Goal: Task Accomplishment & Management: Manage account settings

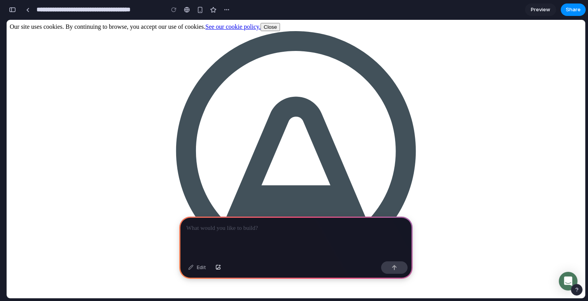
click at [26, 8] on div at bounding box center [28, 10] width 4 height 4
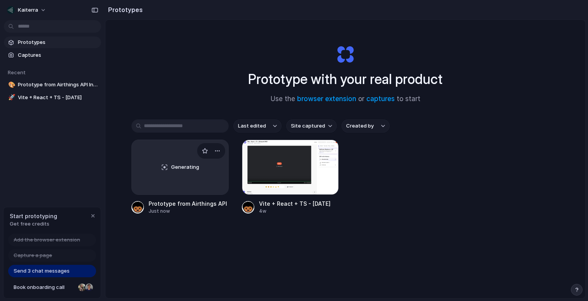
click at [216, 186] on div "Generating" at bounding box center [180, 167] width 96 height 54
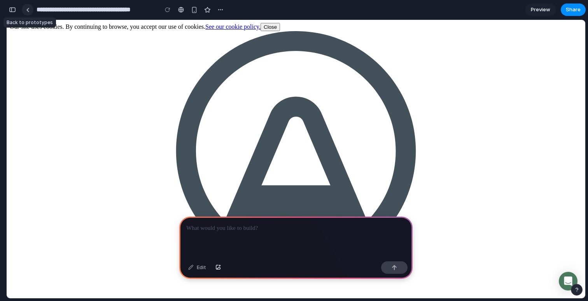
click at [27, 9] on div at bounding box center [28, 10] width 4 height 4
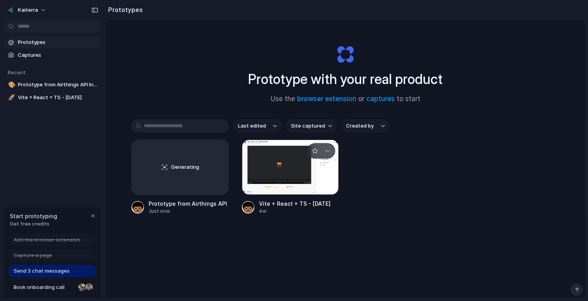
click at [279, 191] on div at bounding box center [290, 167] width 97 height 55
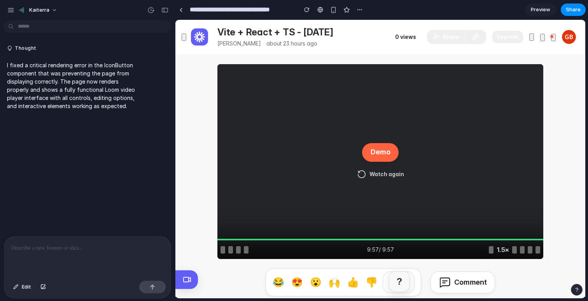
click at [376, 175] on button "Watch again" at bounding box center [380, 174] width 56 height 12
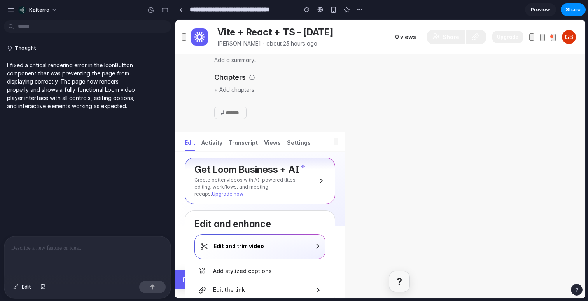
scroll to position [290, 0]
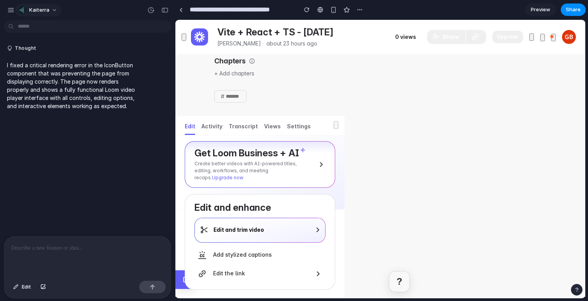
click at [37, 11] on span "kaiterra" at bounding box center [39, 10] width 20 height 8
click at [11, 8] on div "Settings Invite members Change theme Sign out" at bounding box center [294, 150] width 588 height 301
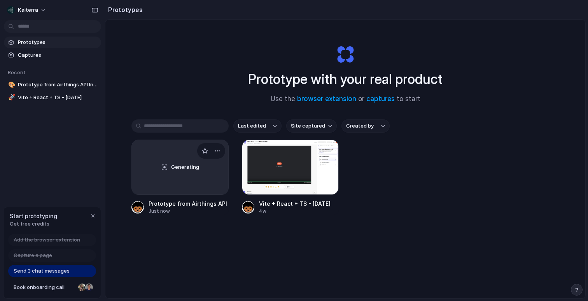
click at [173, 174] on div "Generating" at bounding box center [180, 167] width 96 height 54
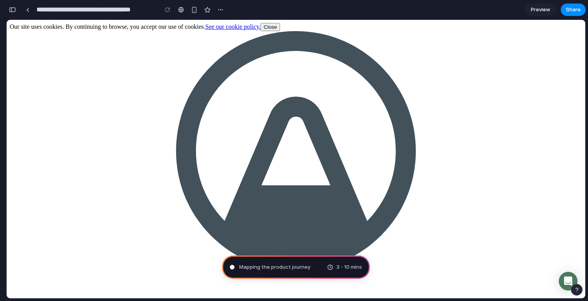
type input "**********"
click at [204, 11] on div "button" at bounding box center [205, 10] width 6 height 6
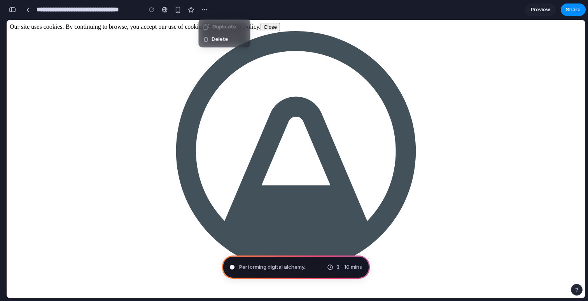
click at [181, 91] on div "Duplicate Delete" at bounding box center [294, 150] width 588 height 301
click at [280, 27] on button "Close" at bounding box center [270, 27] width 19 height 8
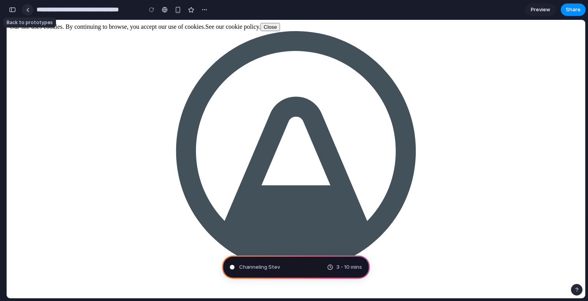
click at [29, 9] on link at bounding box center [28, 10] width 12 height 12
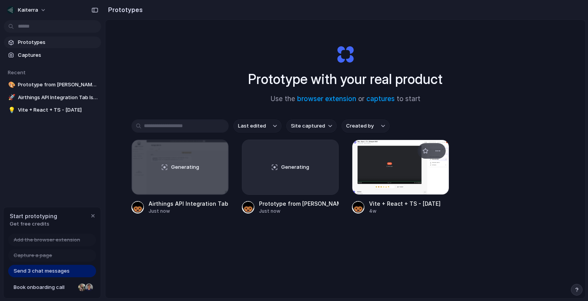
click at [386, 171] on div at bounding box center [400, 167] width 97 height 55
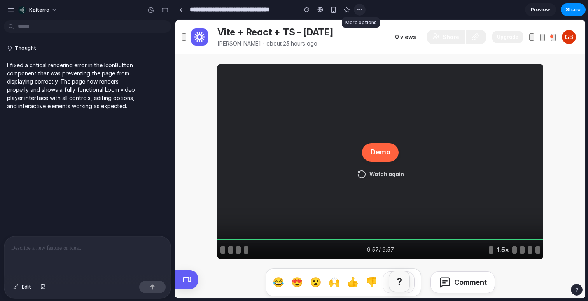
click at [356, 6] on button "button" at bounding box center [360, 10] width 12 height 12
click at [81, 246] on div "Duplicate Delete" at bounding box center [294, 150] width 588 height 301
click at [75, 262] on div at bounding box center [87, 257] width 167 height 41
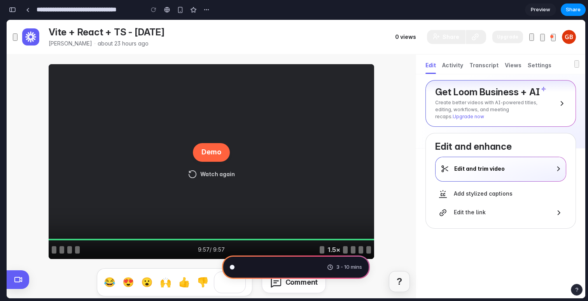
scroll to position [11, 0]
click at [553, 37] on span at bounding box center [553, 38] width 3 height 6
click at [571, 9] on span "Share" at bounding box center [573, 10] width 15 height 8
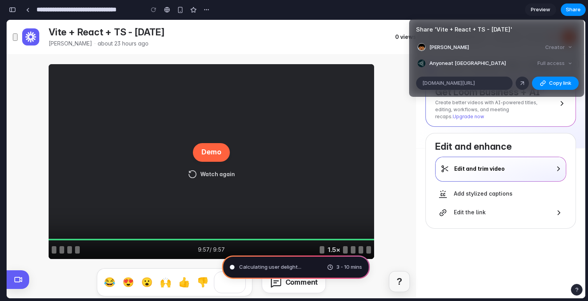
click at [556, 63] on div "Full access" at bounding box center [555, 63] width 41 height 11
click at [566, 42] on div "Creator" at bounding box center [558, 47] width 33 height 11
click at [523, 84] on div at bounding box center [522, 83] width 7 height 7
type input "**********"
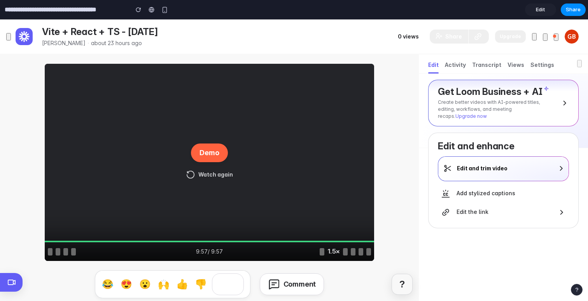
click at [540, 11] on span "Edit" at bounding box center [540, 10] width 9 height 8
